Goal: Download file/media

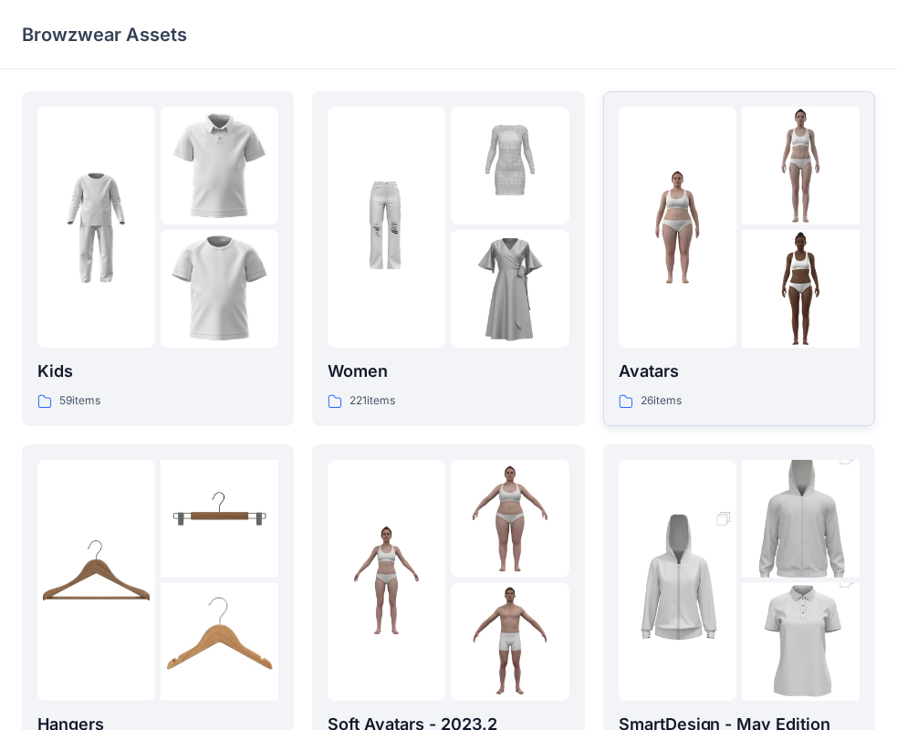
click at [688, 388] on div "Avatars 26 items" at bounding box center [739, 385] width 241 height 52
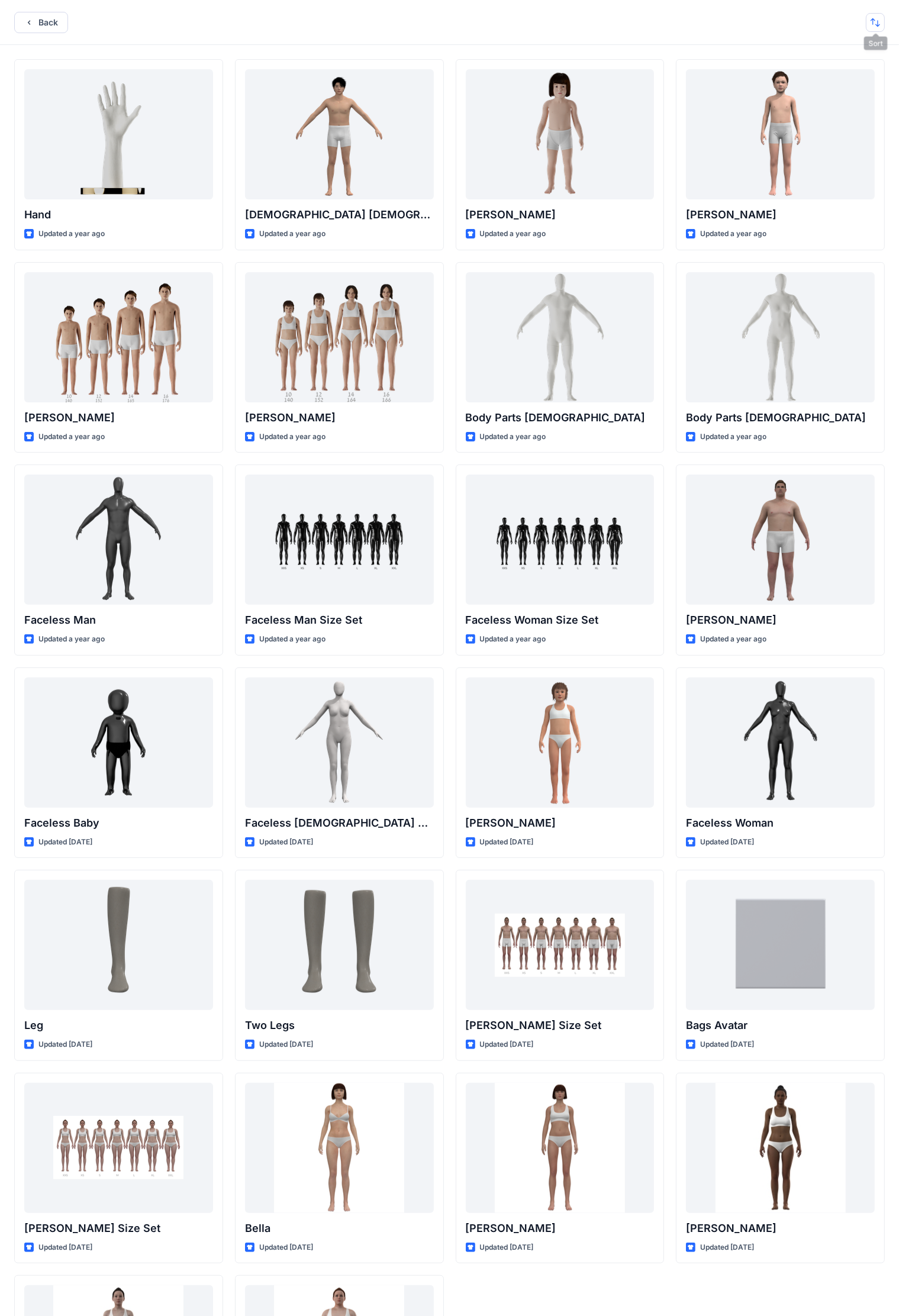
click at [592, 19] on button "button" at bounding box center [875, 22] width 19 height 19
click at [592, 83] on p "A to Z" at bounding box center [835, 78] width 75 height 12
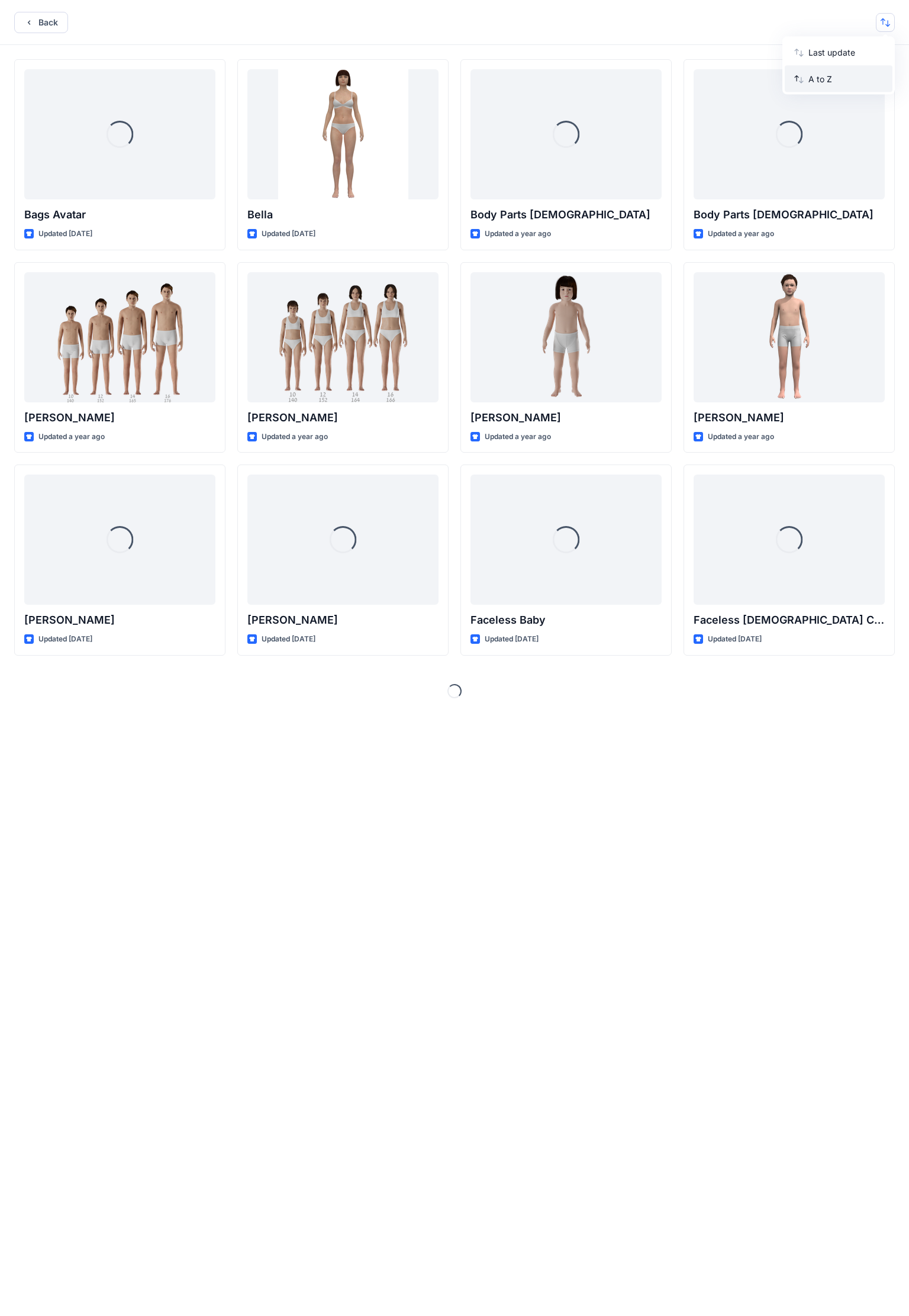
click at [591, 77] on p "A to Z" at bounding box center [845, 78] width 75 height 12
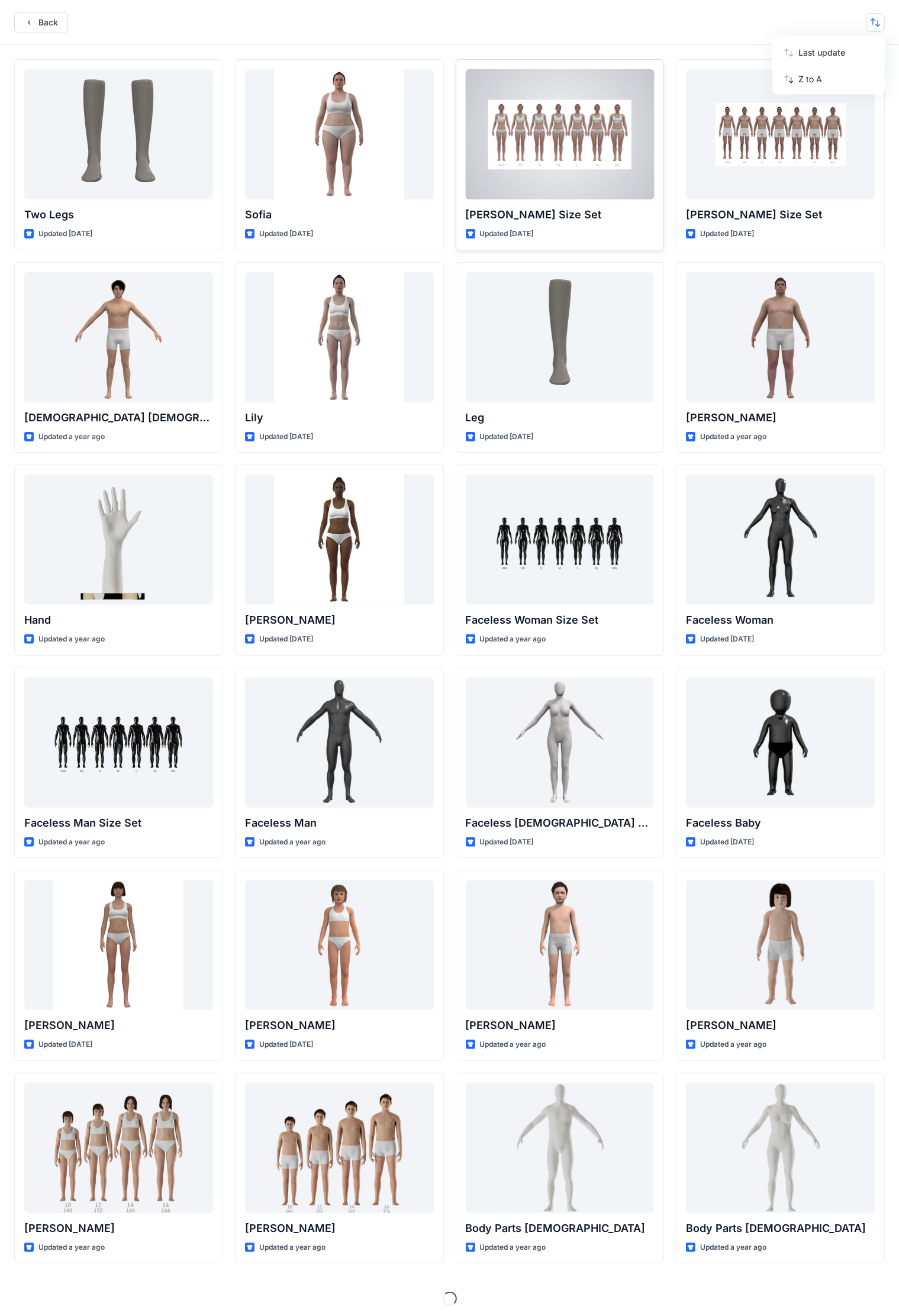
click at [579, 170] on div at bounding box center [560, 134] width 189 height 130
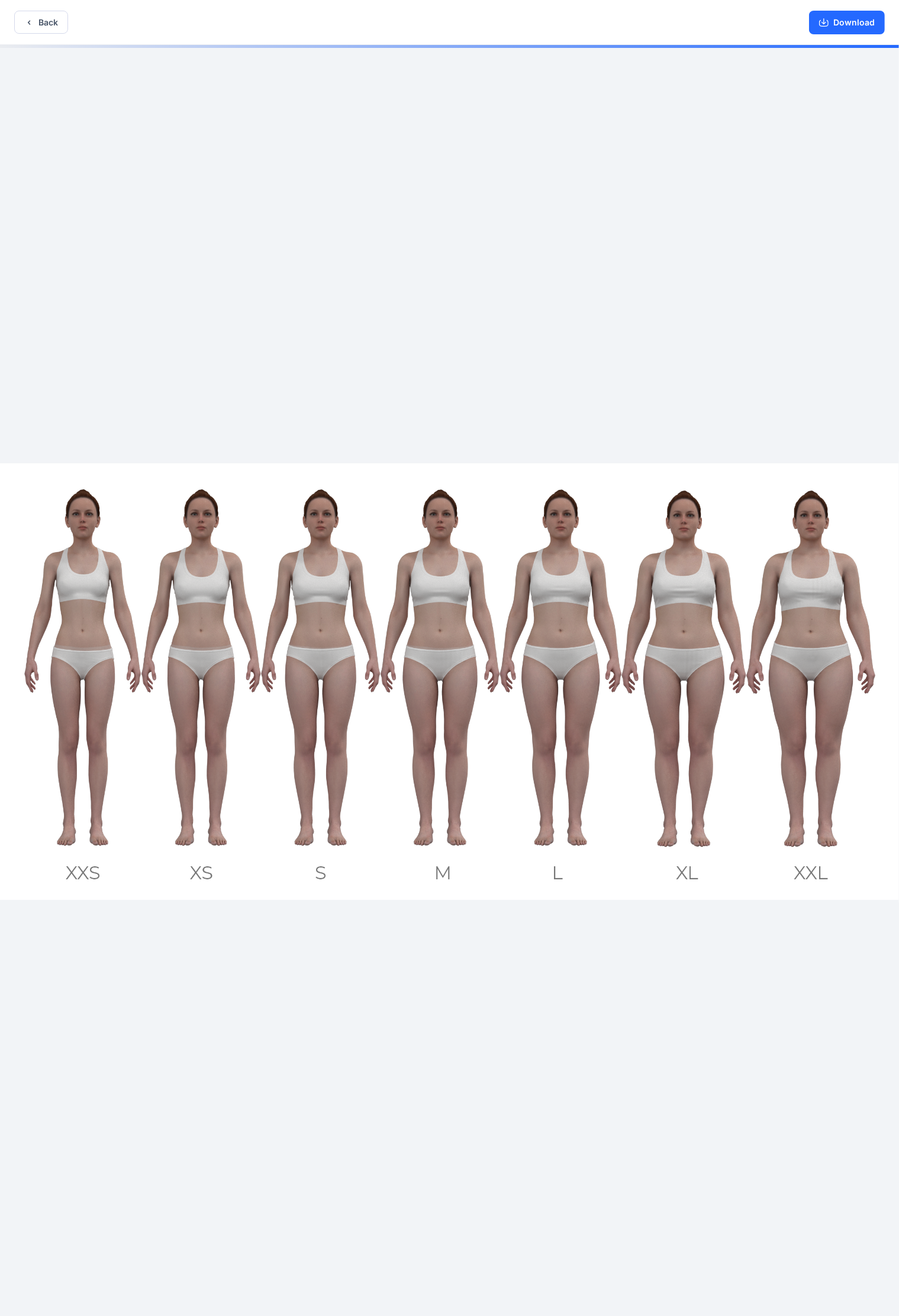
scroll to position [3, 0]
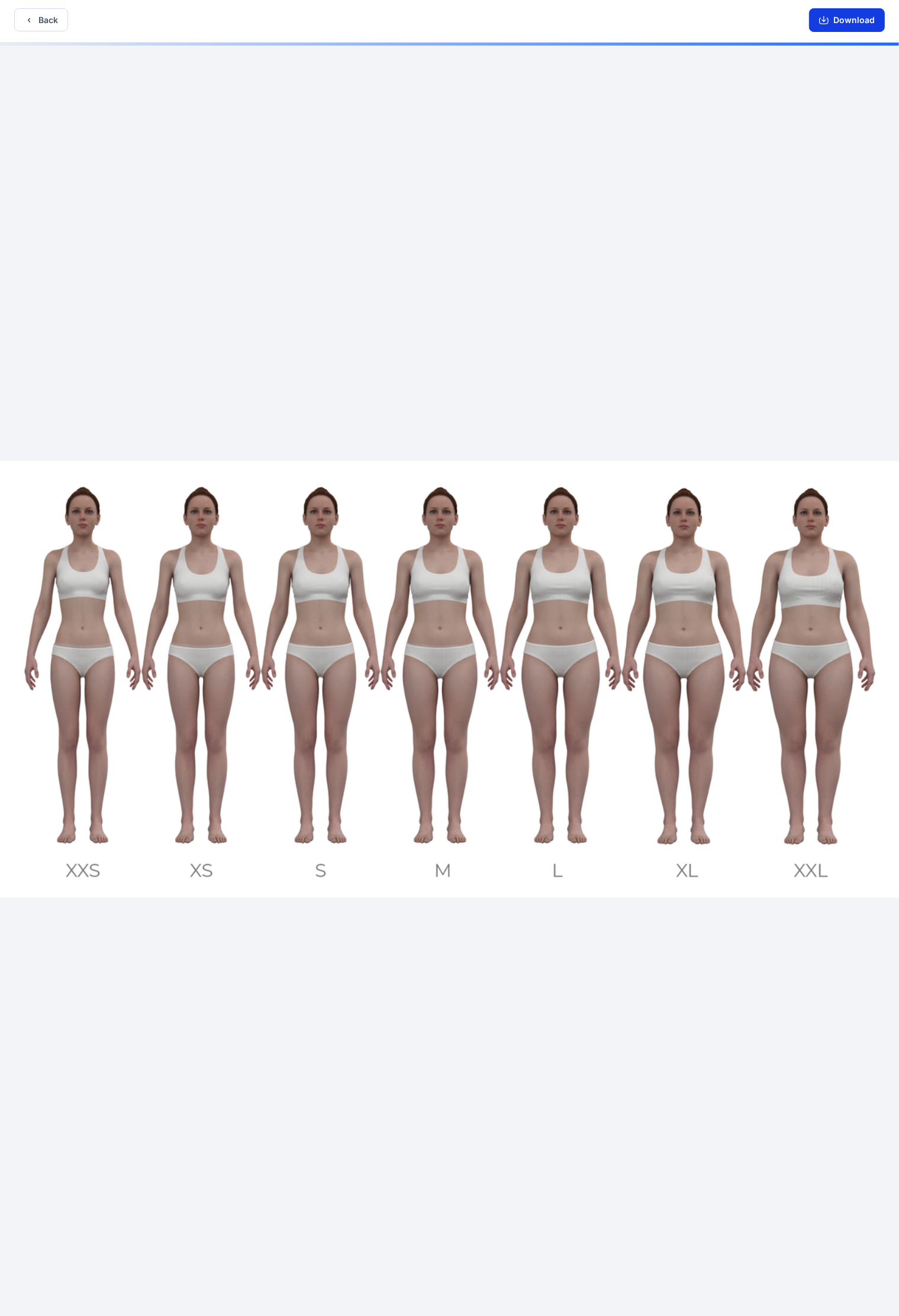
click at [592, 21] on button "Download" at bounding box center [846, 20] width 76 height 23
